Goal: Information Seeking & Learning: Find contact information

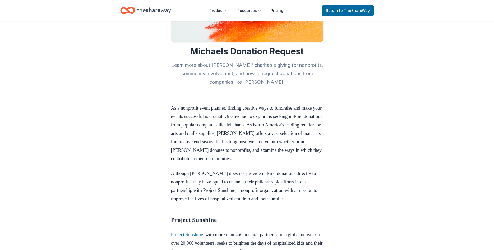
scroll to position [98, 0]
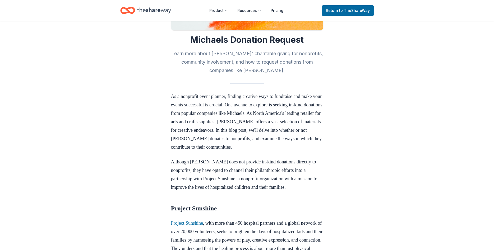
click at [485, 85] on html "Product Resources Pricing Return to TheShareWay Donation Requests May 09, 2023 …" at bounding box center [247, 27] width 494 height 250
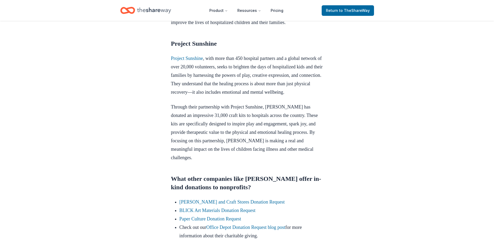
scroll to position [295, 0]
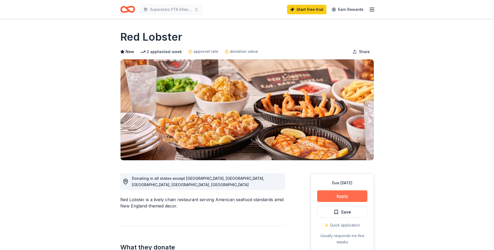
click at [341, 195] on button "Apply" at bounding box center [342, 197] width 50 height 12
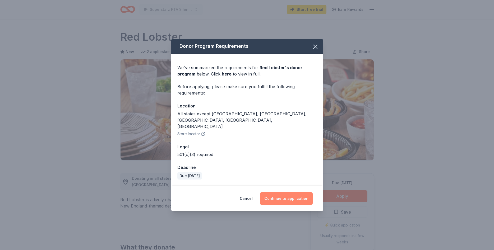
click at [281, 193] on button "Continue to application" at bounding box center [286, 199] width 53 height 13
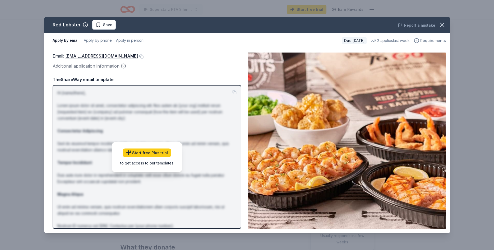
click at [435, 42] on span "Requirements" at bounding box center [433, 41] width 26 height 6
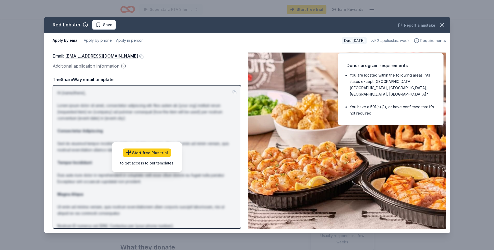
click at [435, 42] on span "Requirements" at bounding box center [433, 41] width 26 height 6
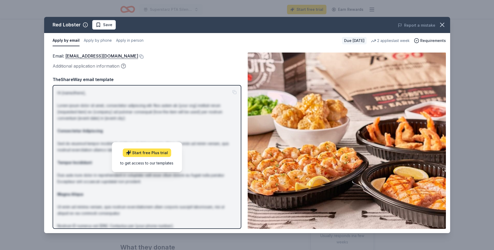
click at [162, 153] on link "Start free Plus trial" at bounding box center [147, 153] width 48 height 8
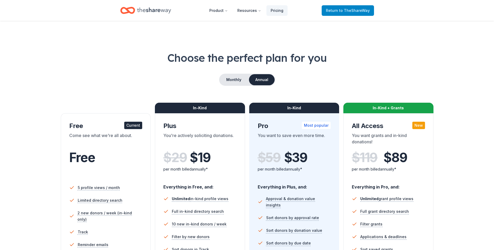
click at [370, 15] on link "Return to TheShareWay" at bounding box center [348, 10] width 52 height 11
click at [367, 11] on span "to TheShareWay" at bounding box center [354, 10] width 31 height 4
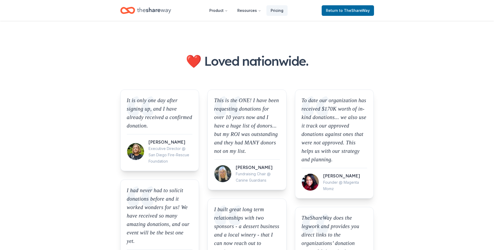
scroll to position [439, 0]
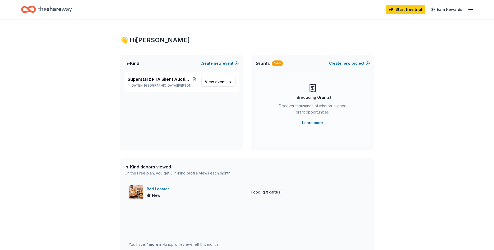
click at [138, 190] on img at bounding box center [136, 192] width 14 height 14
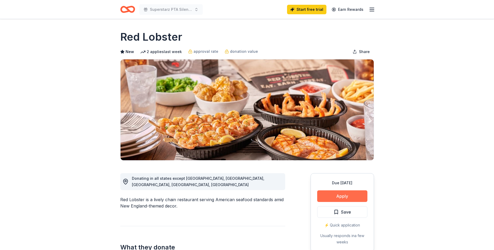
click at [349, 197] on button "Apply" at bounding box center [342, 197] width 50 height 12
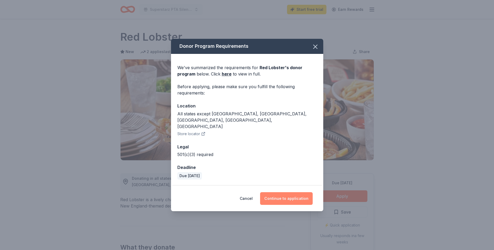
click at [292, 193] on button "Continue to application" at bounding box center [286, 199] width 53 height 13
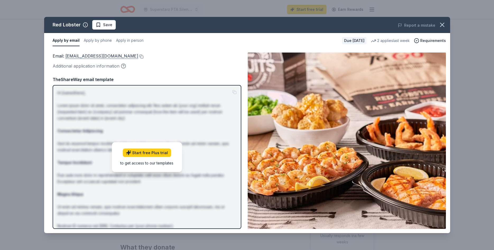
drag, startPoint x: 144, startPoint y: 57, endPoint x: 113, endPoint y: 57, distance: 30.9
click at [113, 57] on div "Email : RedLobsterDonations@redlobster.com" at bounding box center [147, 56] width 189 height 7
